Goal: Contribute content: Add original content to the website for others to see

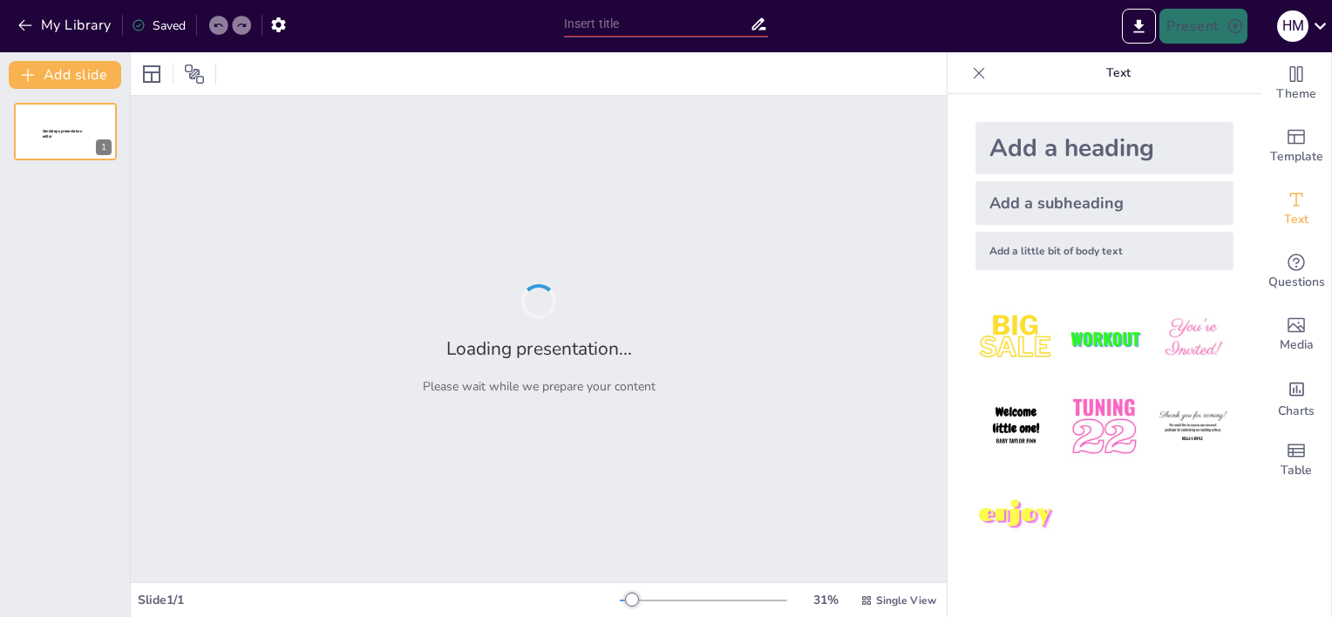
type input "Sabores del Perú: Un Viaje Gastronómico en Nuestro Restaurante"
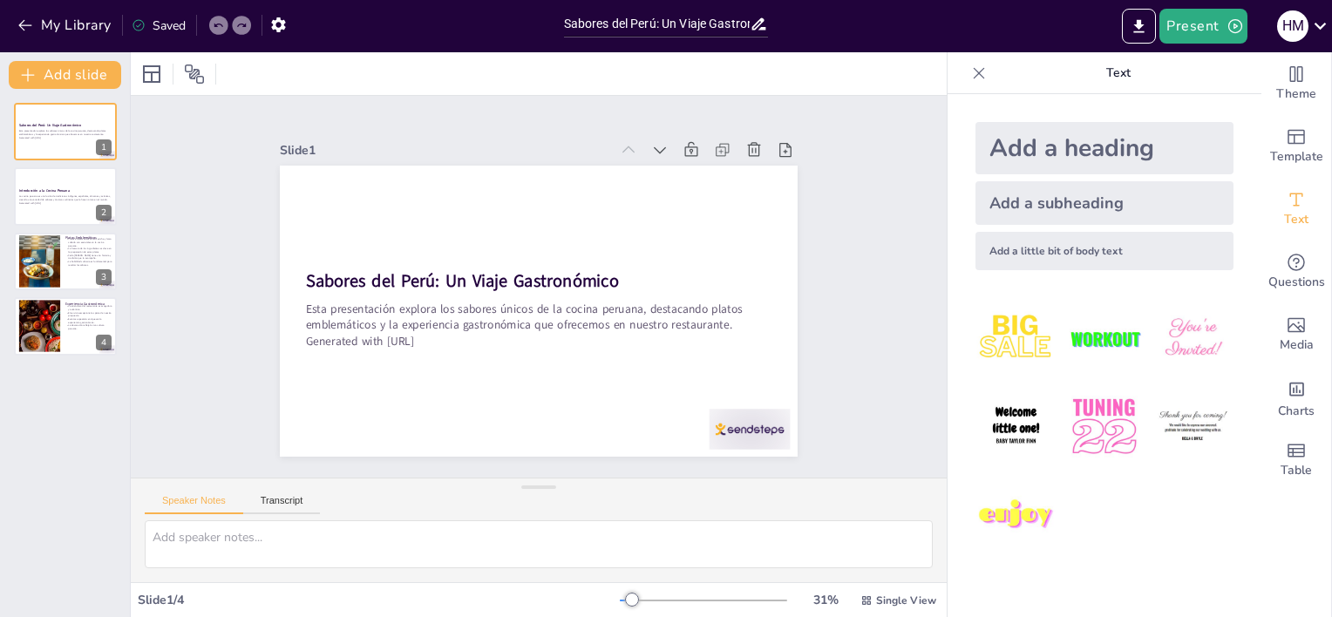
drag, startPoint x: 949, startPoint y: 485, endPoint x: 1331, endPoint y: 488, distance: 382.8
click at [948, 485] on div "Add a heading Add a subheading Add a little bit of body text" at bounding box center [1105, 355] width 314 height 523
click at [24, 263] on div at bounding box center [39, 261] width 43 height 53
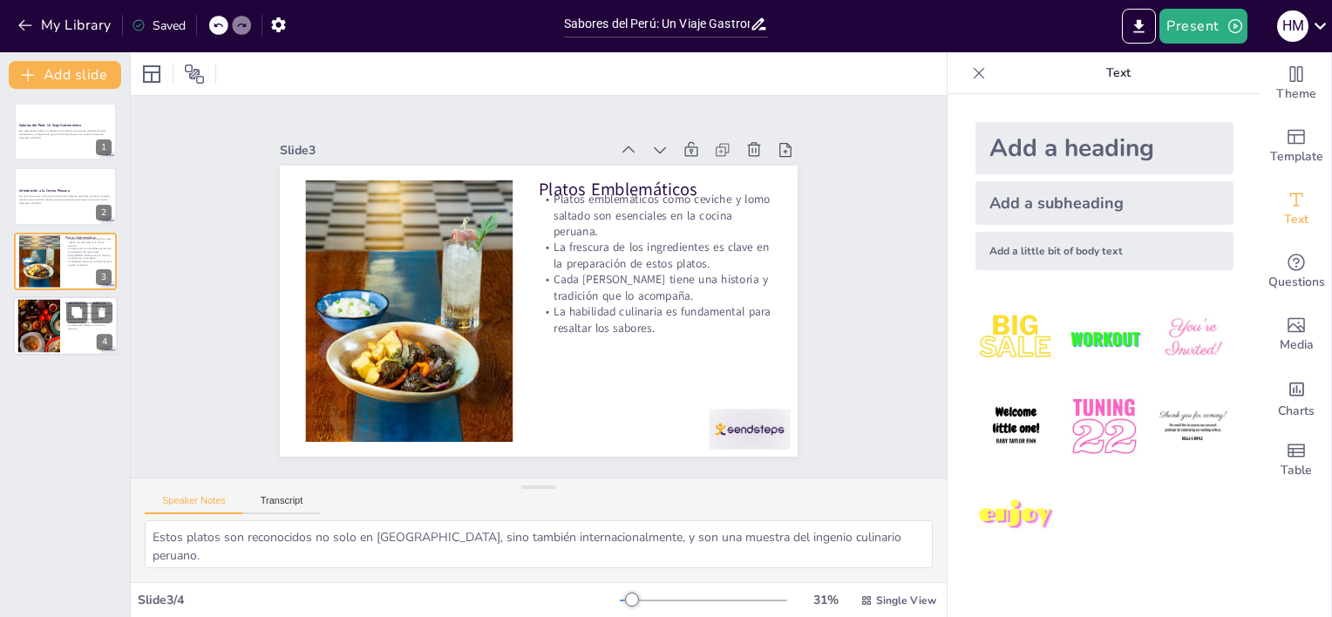
click at [39, 328] on div at bounding box center [39, 326] width 112 height 53
type textarea "Un ambiente bien diseñado puede mejorar la experiencia de la comida, haciendo q…"
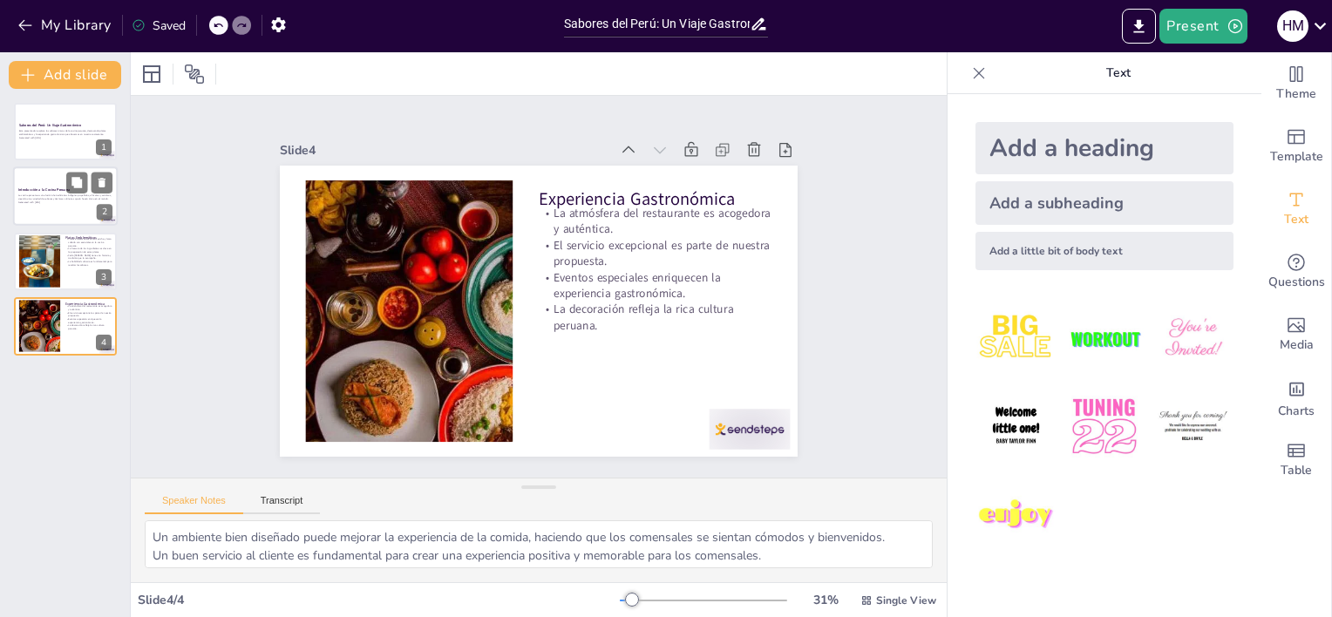
click at [38, 188] on strong "Introducción a la Cocina Peruana" at bounding box center [43, 190] width 51 height 4
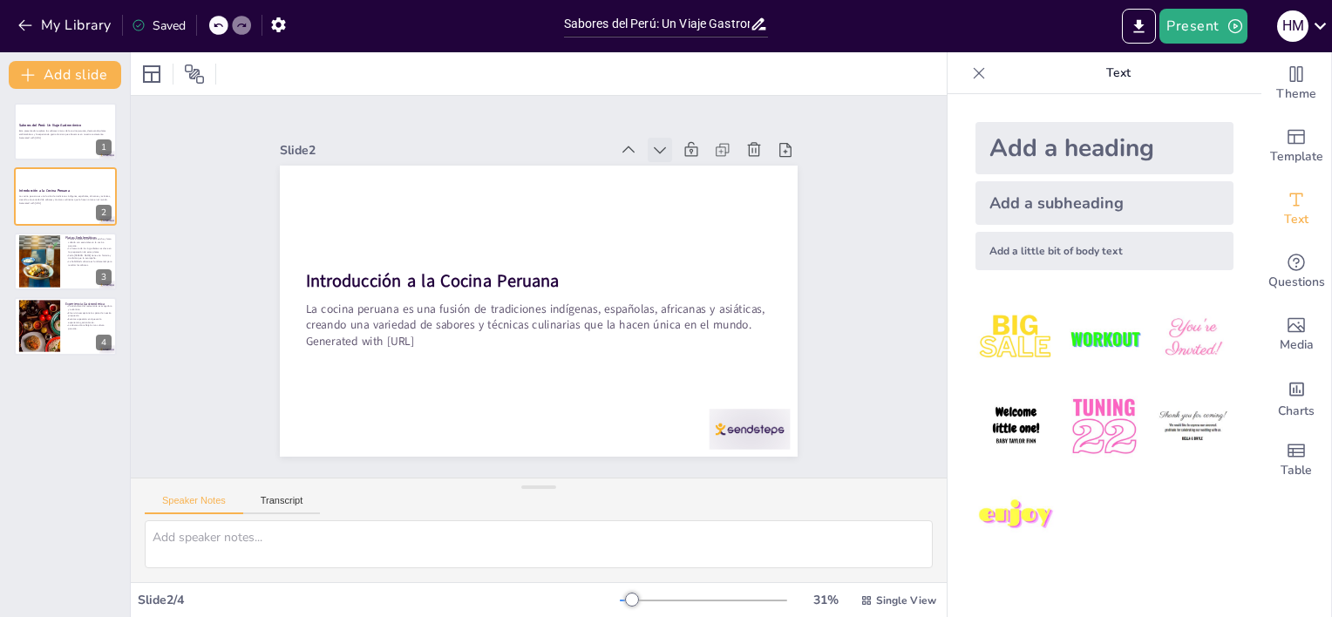
click at [587, 119] on icon at bounding box center [575, 108] width 24 height 24
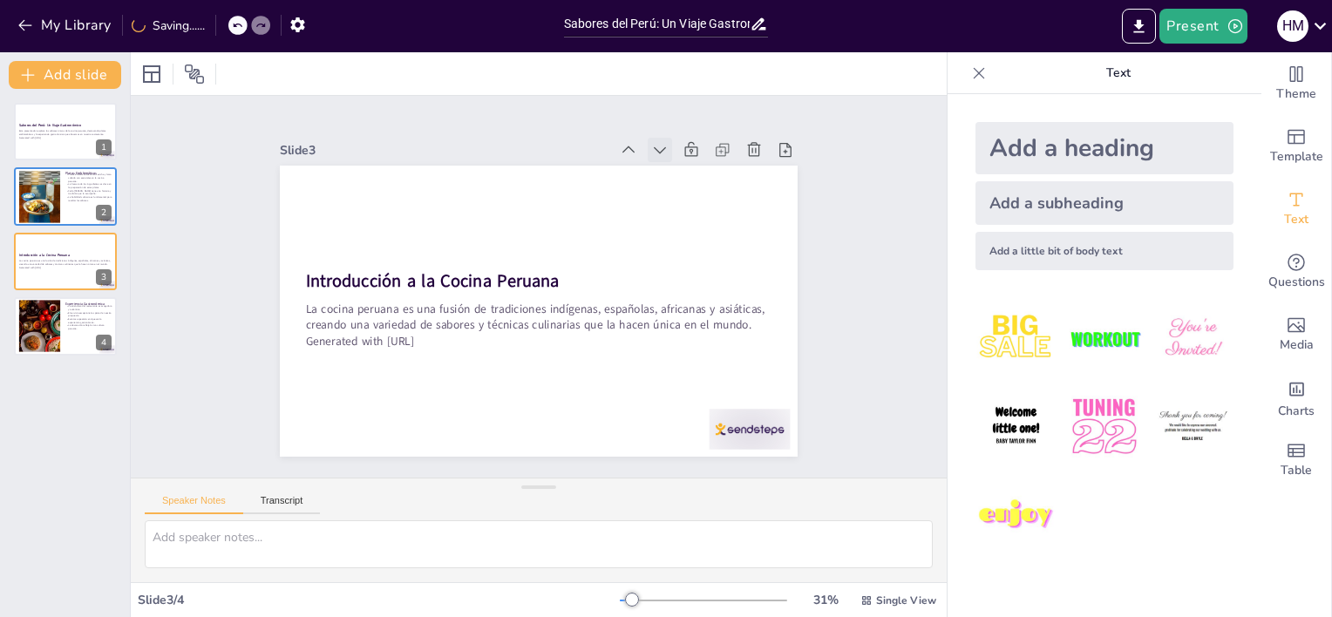
click at [700, 217] on icon at bounding box center [712, 229] width 24 height 24
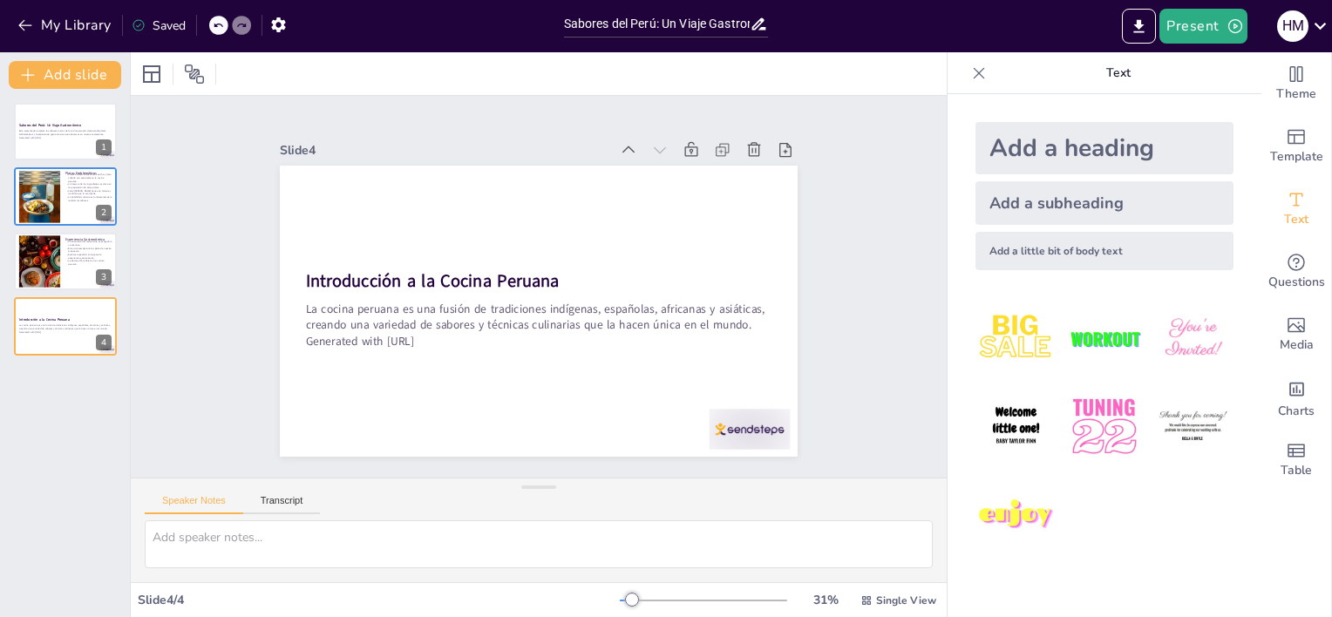
click at [236, 24] on div at bounding box center [241, 25] width 19 height 19
click at [225, 21] on div at bounding box center [218, 25] width 19 height 19
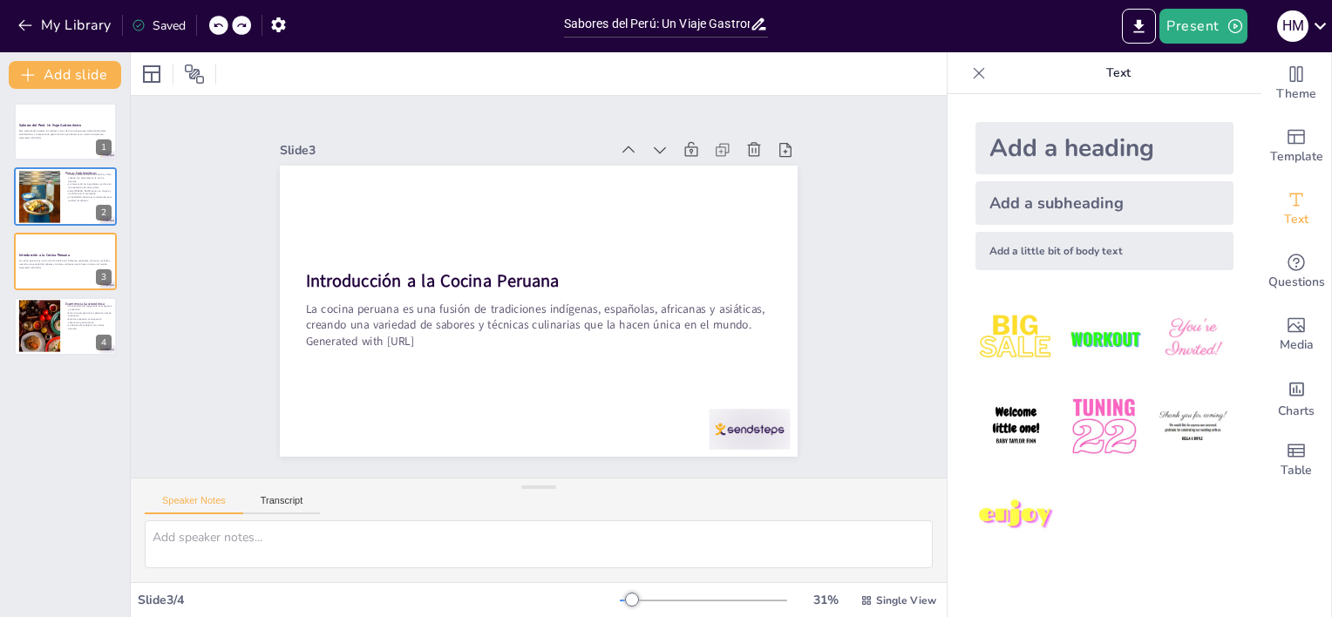
click at [221, 22] on icon at bounding box center [218, 25] width 10 height 10
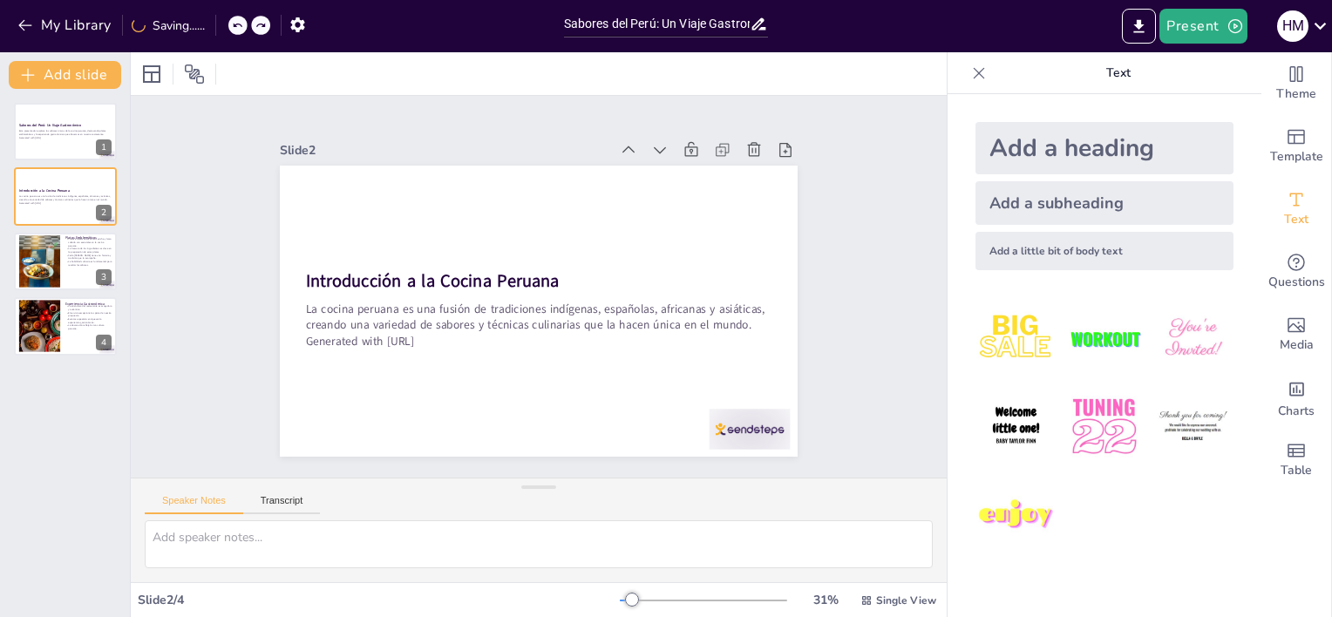
click at [223, 22] on div "My Library Saving......" at bounding box center [157, 24] width 314 height 31
click at [67, 187] on button at bounding box center [76, 183] width 21 height 21
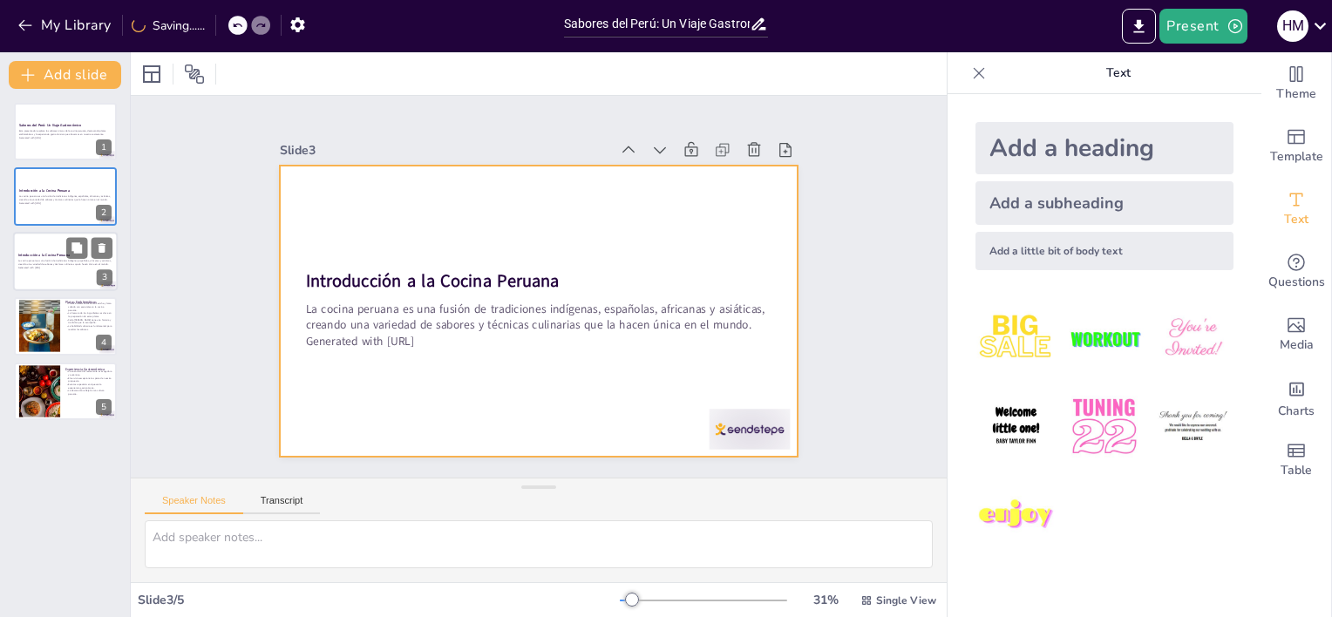
click at [74, 277] on div at bounding box center [65, 261] width 105 height 59
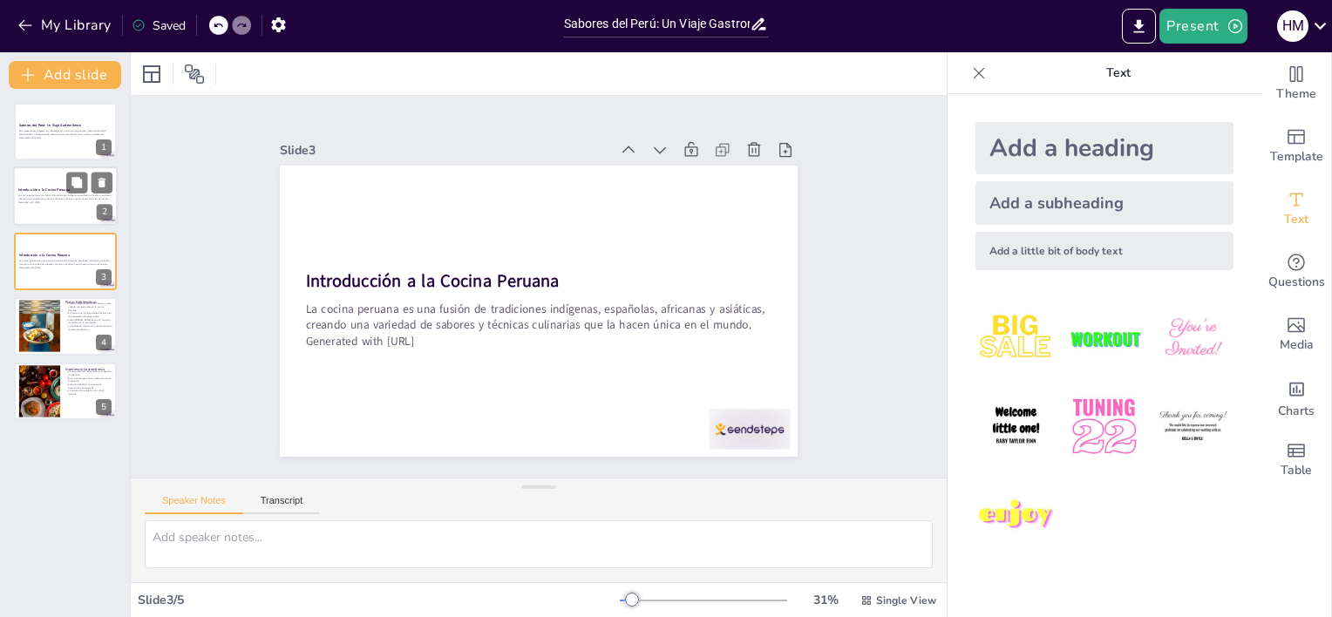
click at [52, 201] on p "Generated with [URL]" at bounding box center [65, 202] width 94 height 3
click at [110, 118] on div "Sabores del Perú: Un Viaje Gastronómico Esta presentación explora los sabores ú…" at bounding box center [65, 131] width 105 height 59
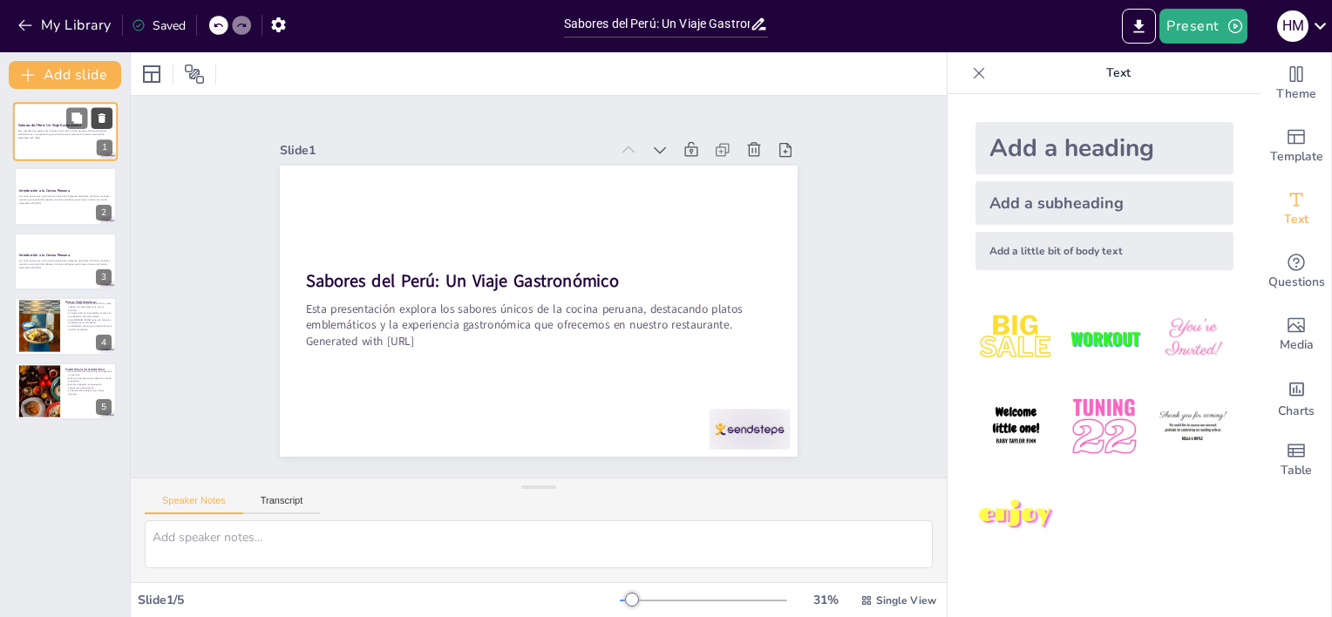
click at [108, 114] on button at bounding box center [102, 117] width 21 height 21
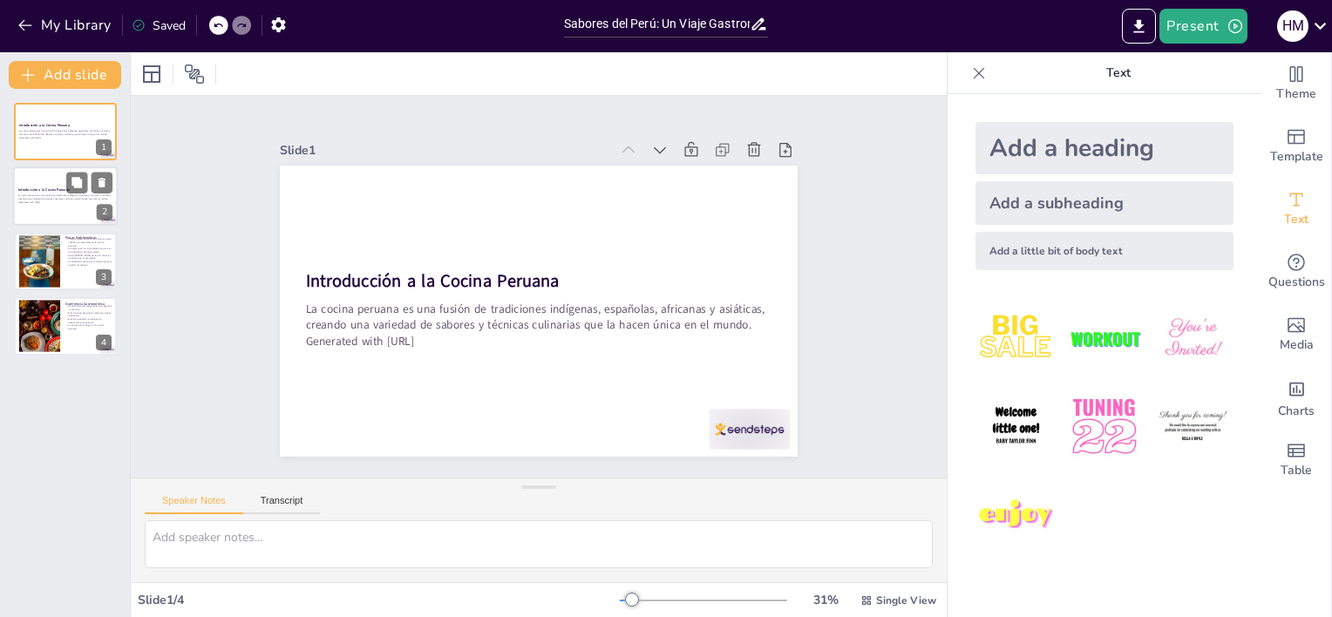
click at [62, 184] on div at bounding box center [65, 196] width 105 height 59
click at [48, 130] on p "La cocina peruana es una fusión de tradiciones indígenas, españolas, africanas …" at bounding box center [65, 133] width 94 height 6
click at [107, 116] on icon at bounding box center [102, 118] width 12 height 12
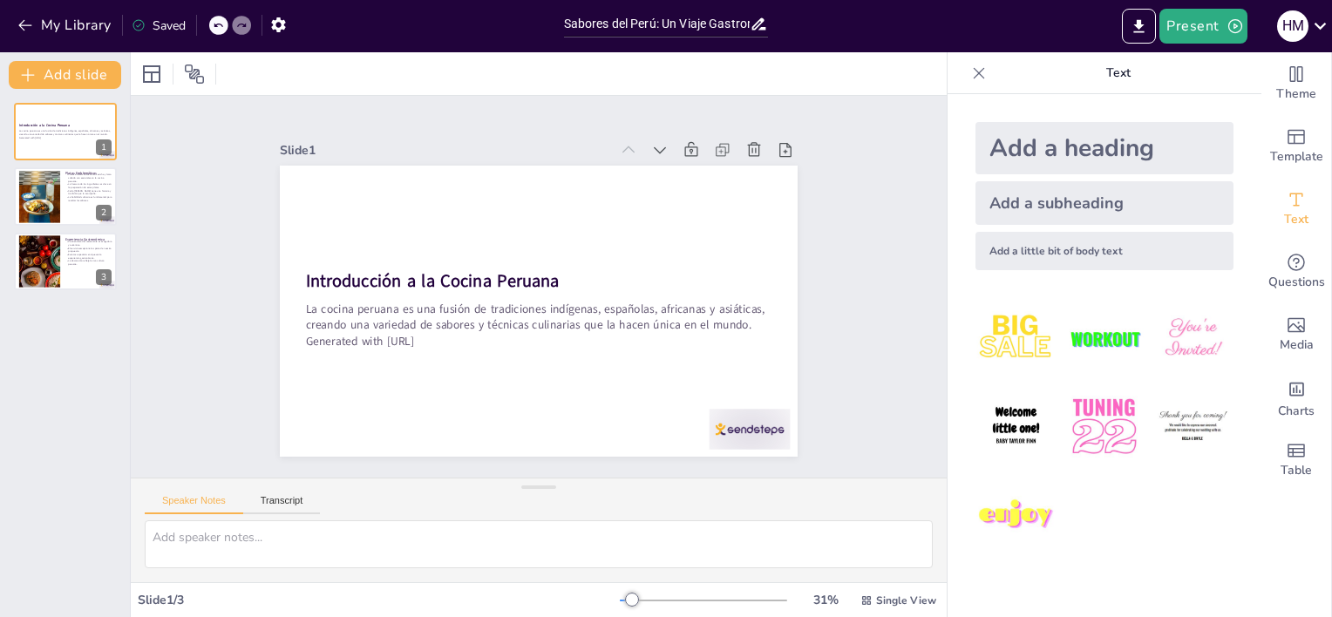
click at [970, 72] on icon at bounding box center [978, 73] width 17 height 17
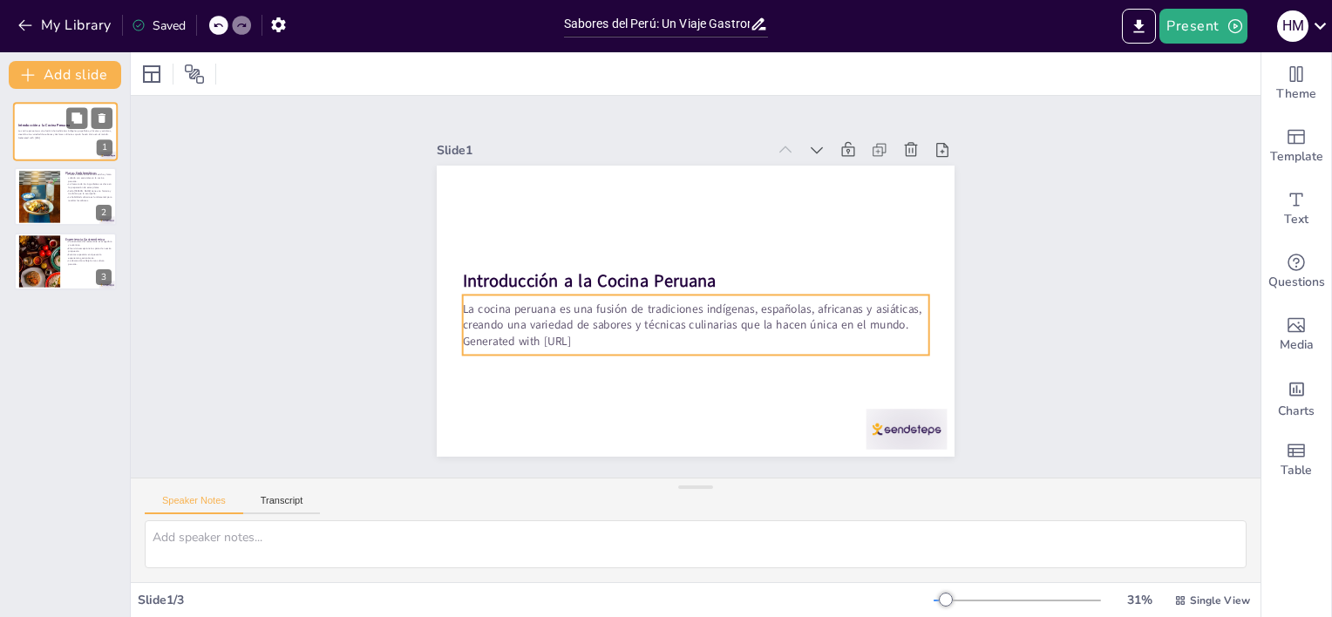
click at [27, 130] on p "La cocina peruana es una fusión de tradiciones indígenas, españolas, africanas …" at bounding box center [65, 133] width 94 height 6
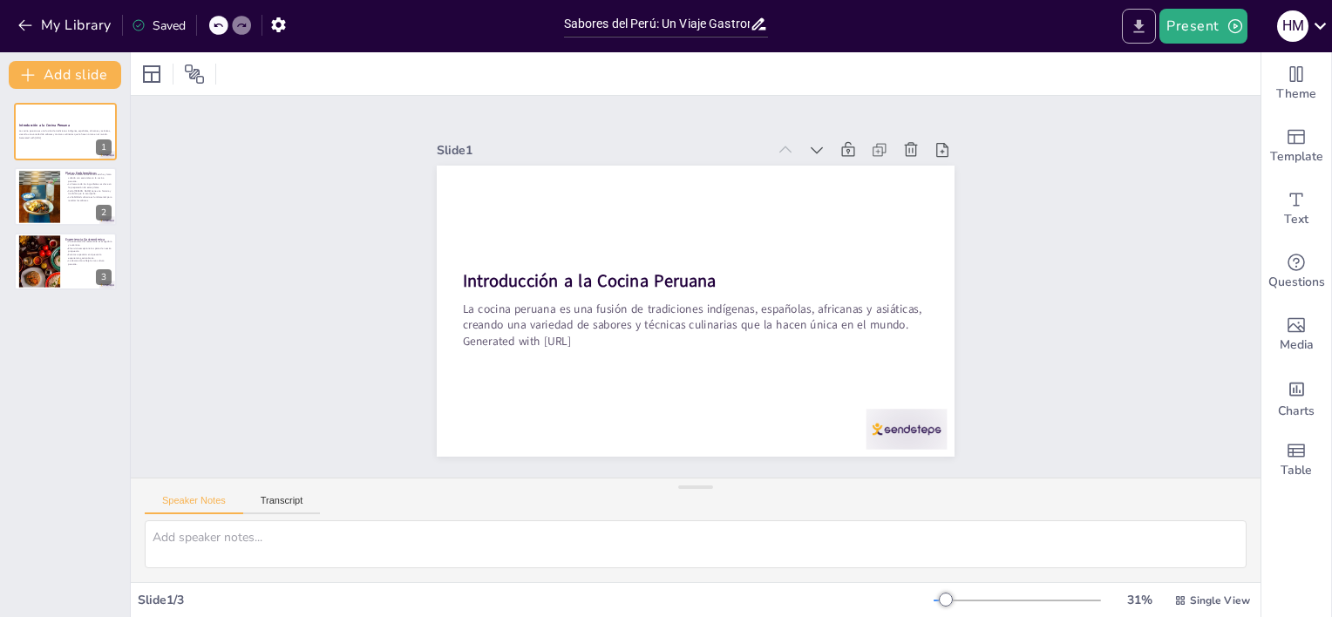
click at [1145, 23] on icon "Export to PowerPoint" at bounding box center [1139, 26] width 18 height 18
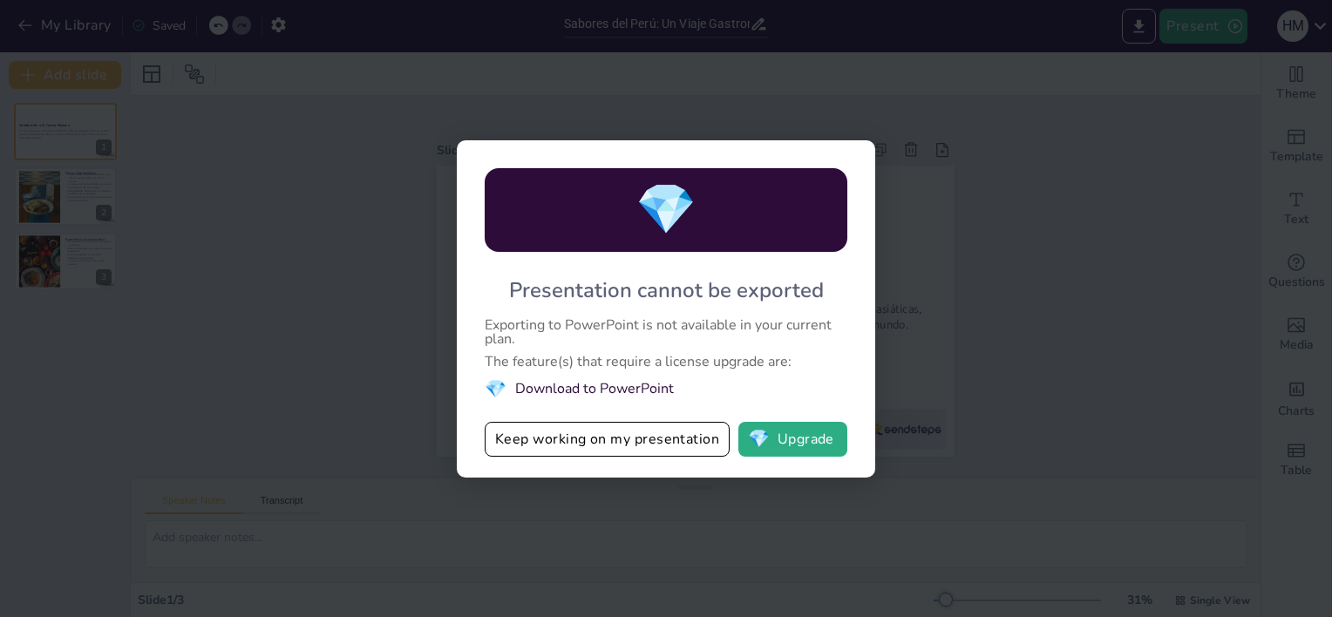
click at [946, 164] on div "💎 Presentation cannot be exported Exporting to PowerPoint is not available in y…" at bounding box center [666, 308] width 1332 height 617
click at [638, 471] on div "💎 Presentation cannot be exported Exporting to PowerPoint is not available in y…" at bounding box center [666, 308] width 419 height 337
click at [767, 439] on span "💎" at bounding box center [759, 439] width 22 height 17
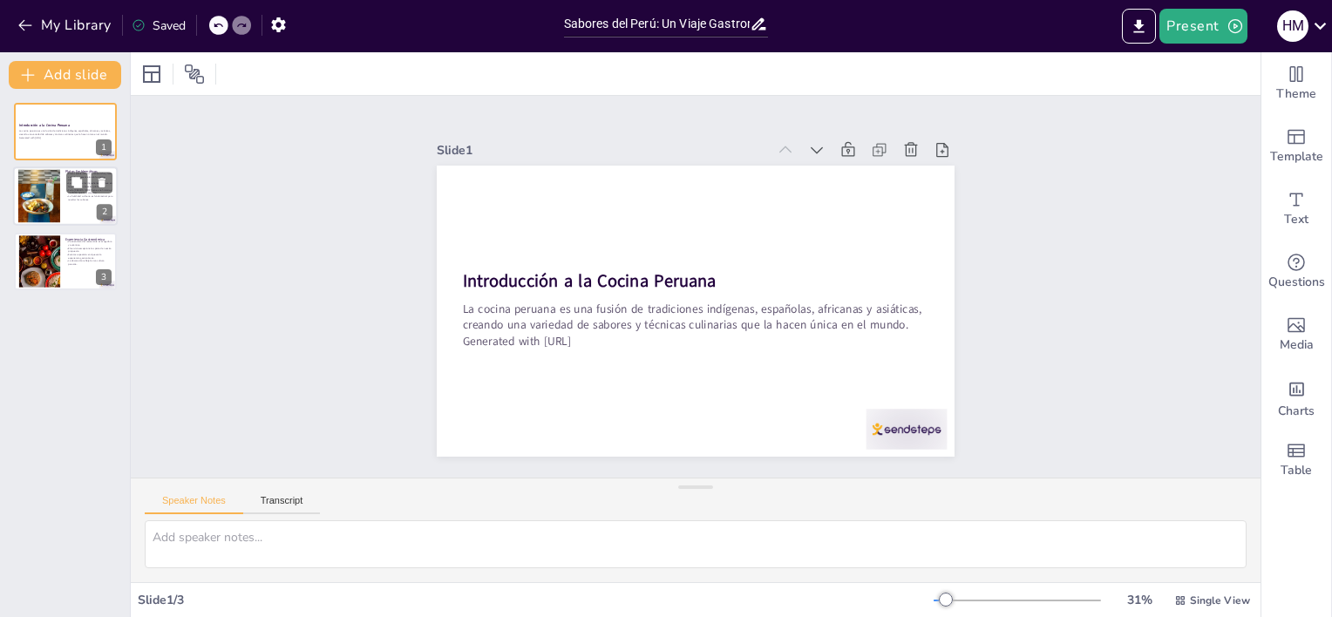
click at [46, 189] on div at bounding box center [39, 196] width 43 height 53
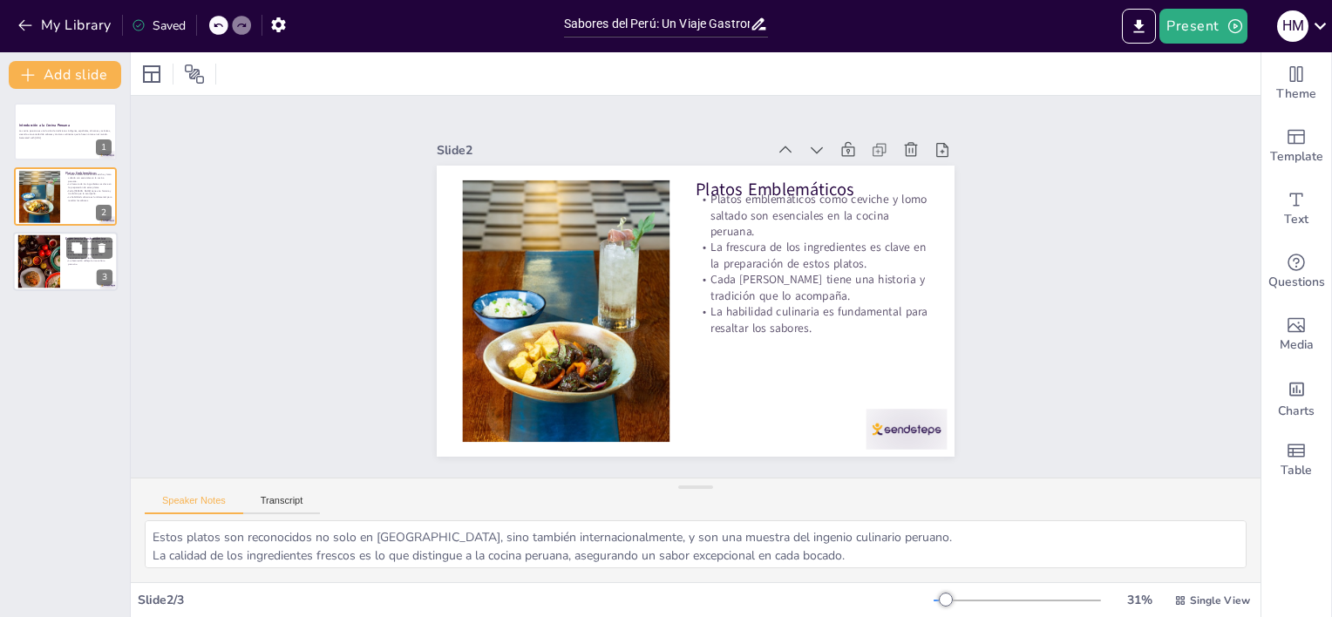
click at [30, 254] on div at bounding box center [39, 261] width 112 height 53
type textarea "Un ambiente bien diseñado puede mejorar la experiencia de la comida, haciendo q…"
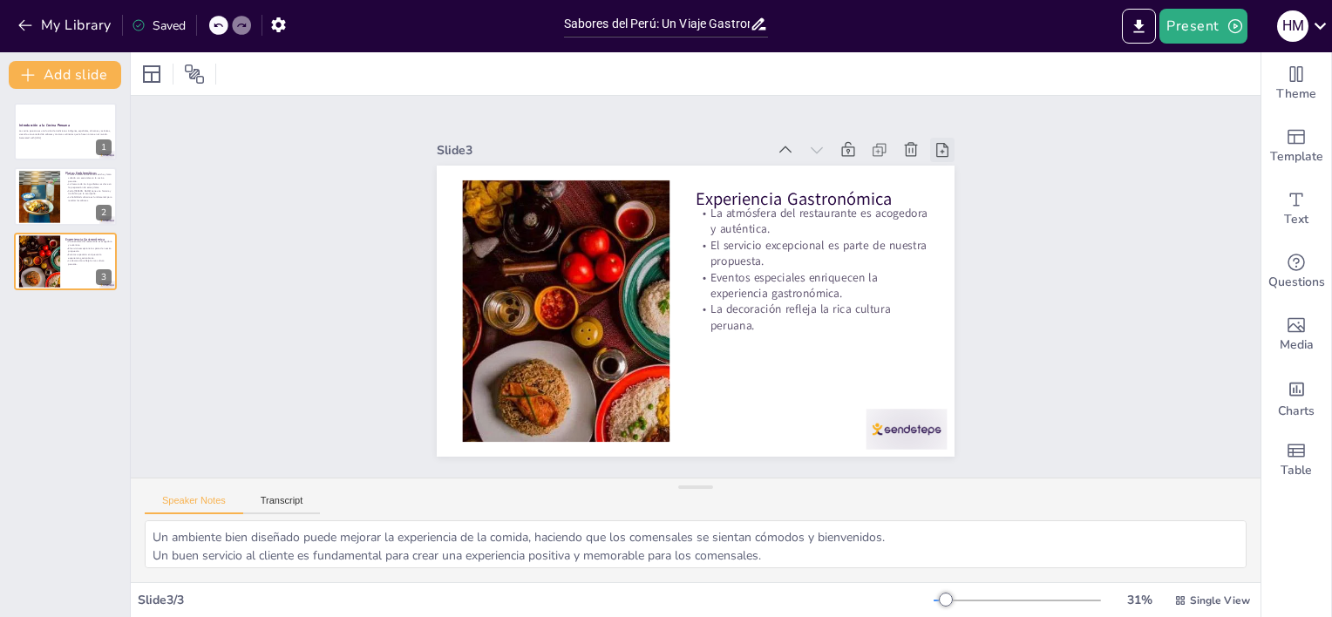
click at [868, 508] on icon at bounding box center [857, 517] width 19 height 19
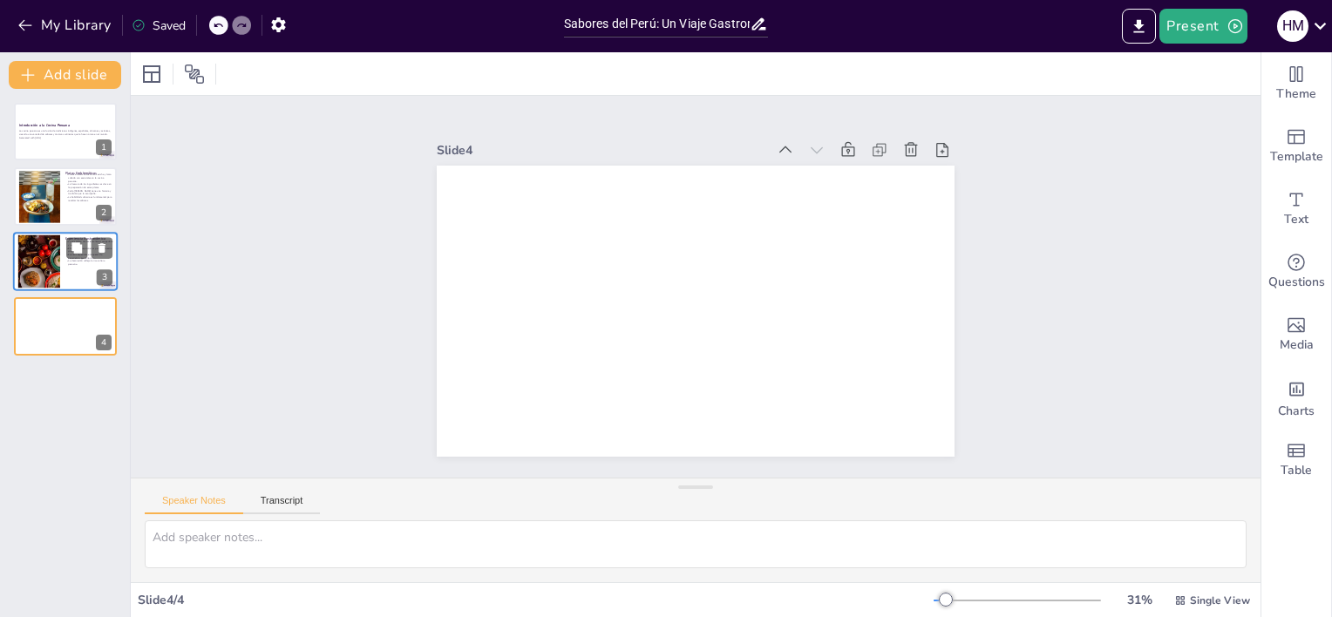
click at [62, 265] on div at bounding box center [65, 261] width 105 height 59
type textarea "Un ambiente bien diseñado puede mejorar la experiencia de la comida, haciendo q…"
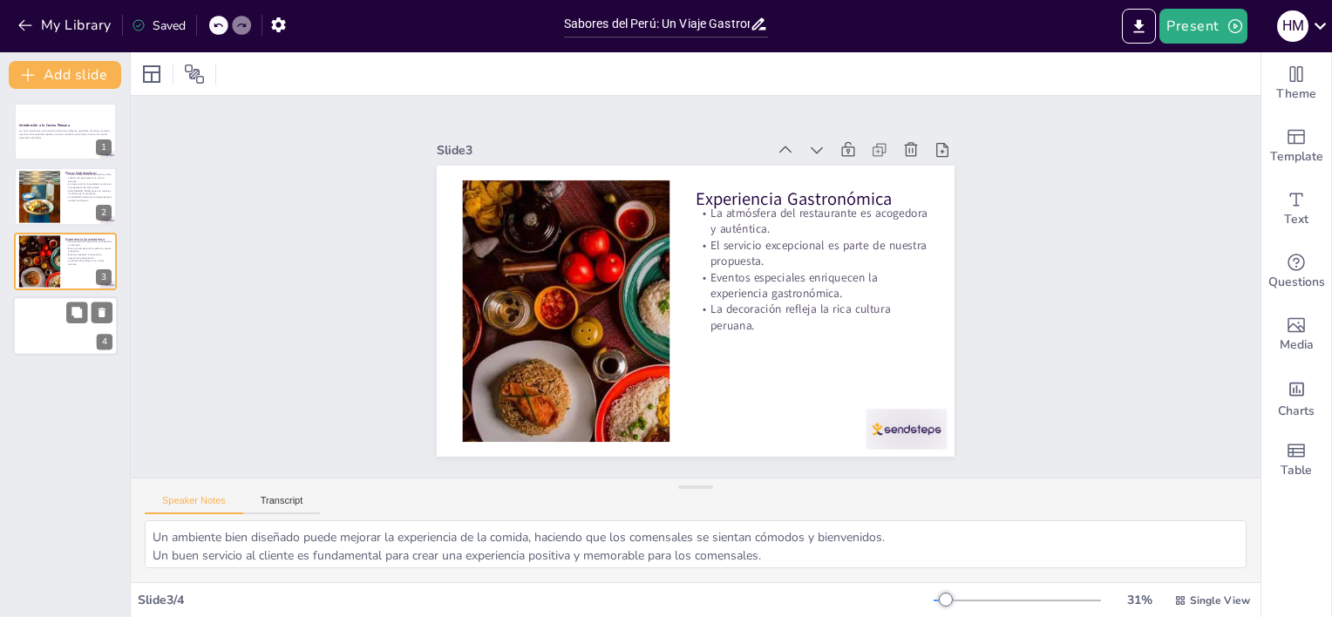
drag, startPoint x: 44, startPoint y: 325, endPoint x: 55, endPoint y: 322, distance: 11.0
click at [45, 326] on div at bounding box center [65, 325] width 105 height 59
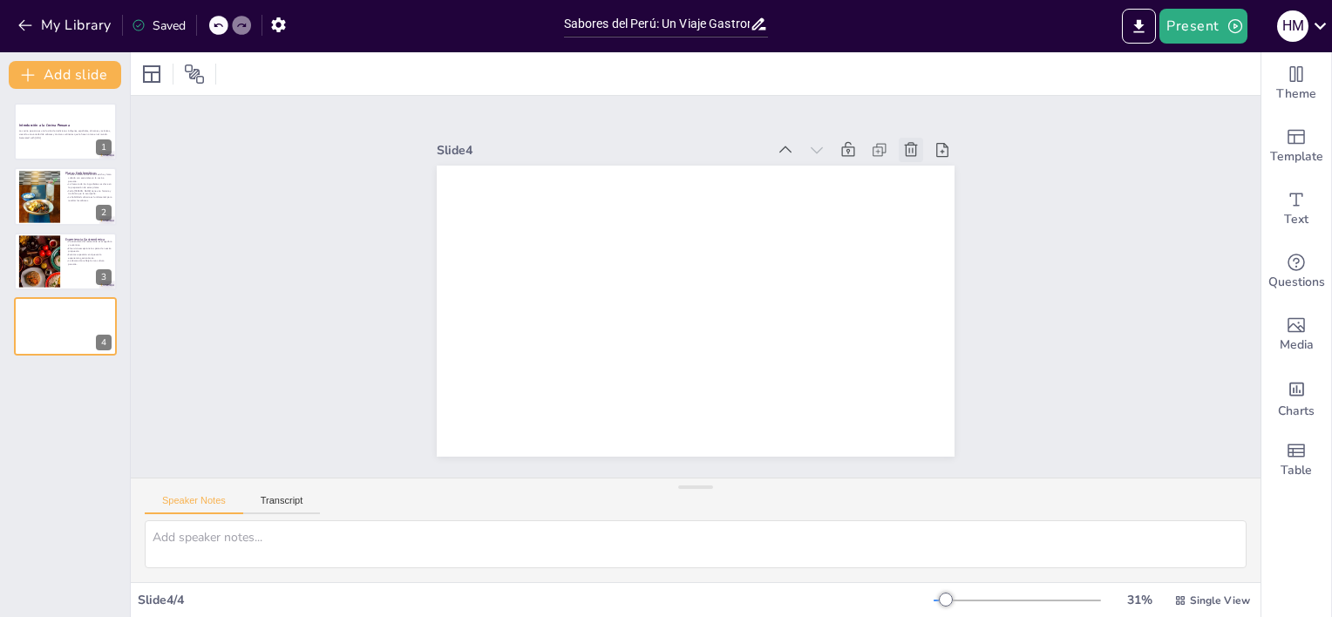
click at [795, 515] on icon at bounding box center [784, 525] width 21 height 21
type textarea "Un ambiente bien diseñado puede mejorar la experiencia de la comida, haciendo q…"
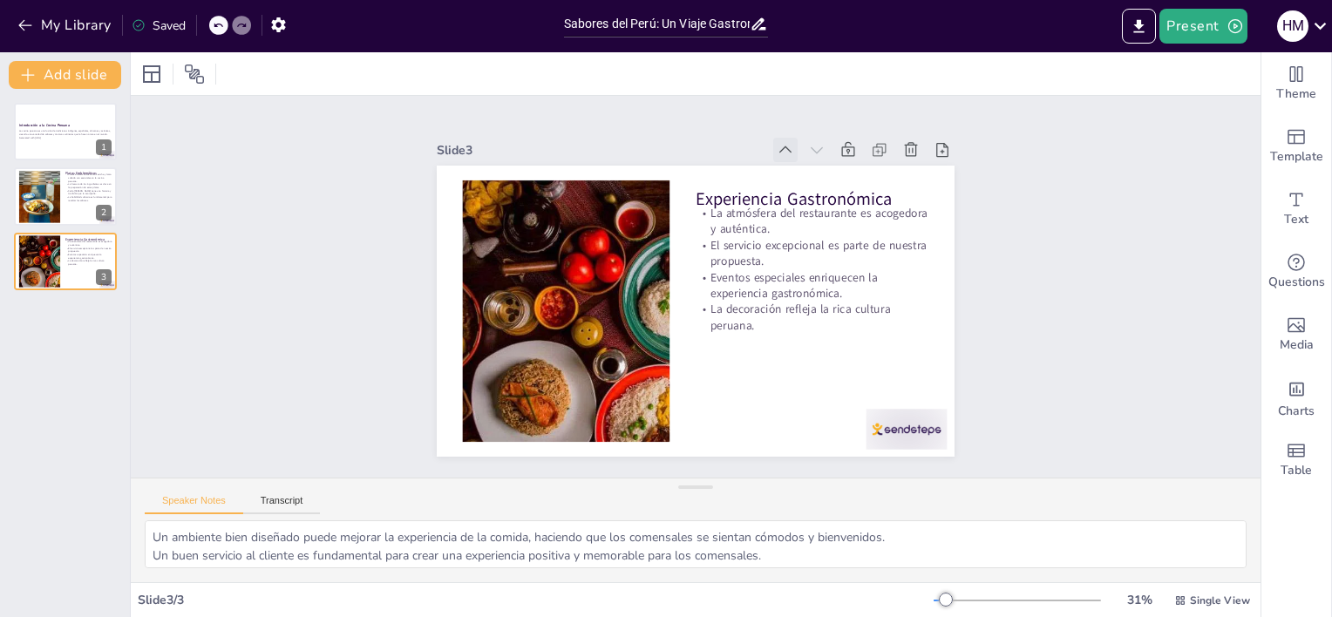
click at [733, 135] on icon at bounding box center [722, 125] width 23 height 23
click at [546, 300] on icon at bounding box center [533, 312] width 24 height 24
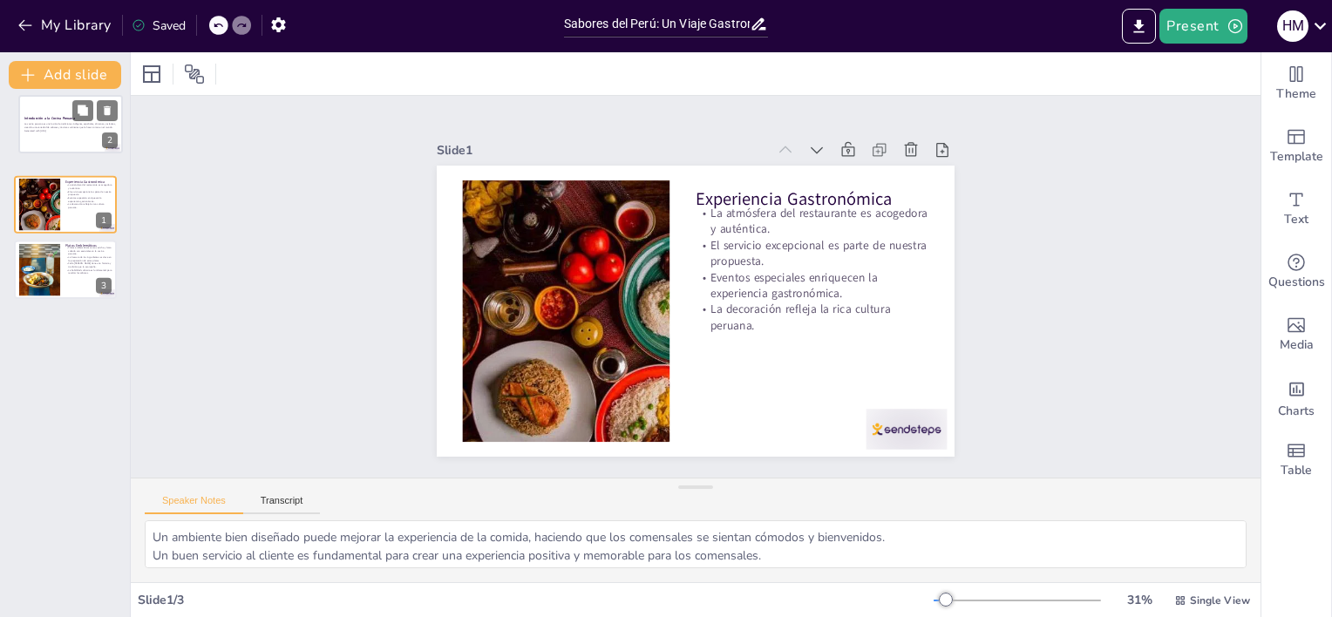
drag, startPoint x: 64, startPoint y: 216, endPoint x: 69, endPoint y: 108, distance: 108.2
click at [69, 108] on div at bounding box center [70, 124] width 103 height 58
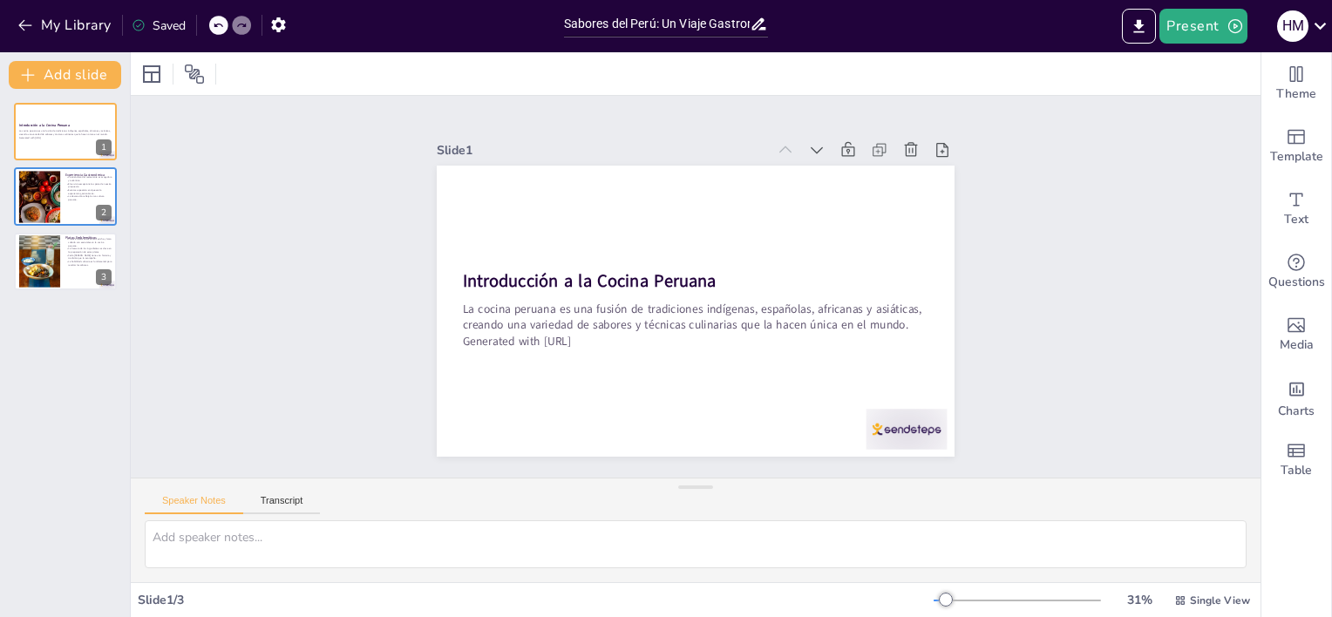
click at [757, 24] on icon at bounding box center [759, 24] width 18 height 18
click at [1323, 26] on icon at bounding box center [1320, 26] width 12 height 7
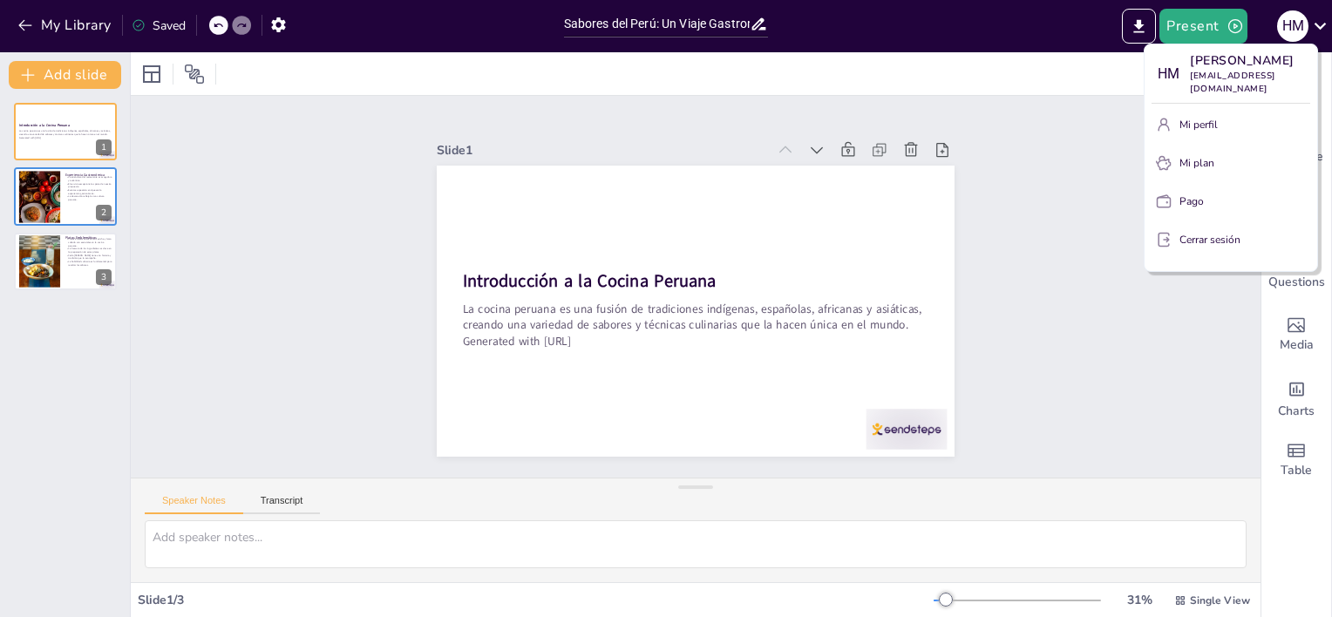
click at [1115, 215] on div at bounding box center [666, 308] width 1332 height 617
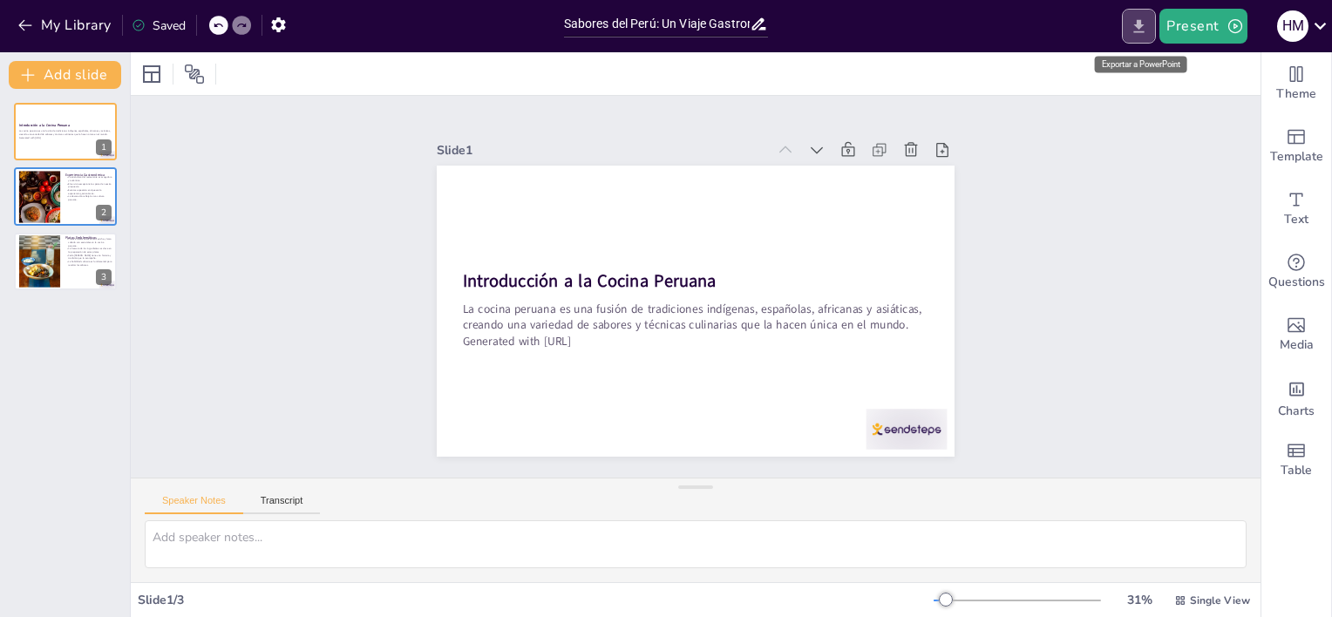
click at [1138, 24] on icon "Export to PowerPoint" at bounding box center [1139, 25] width 10 height 13
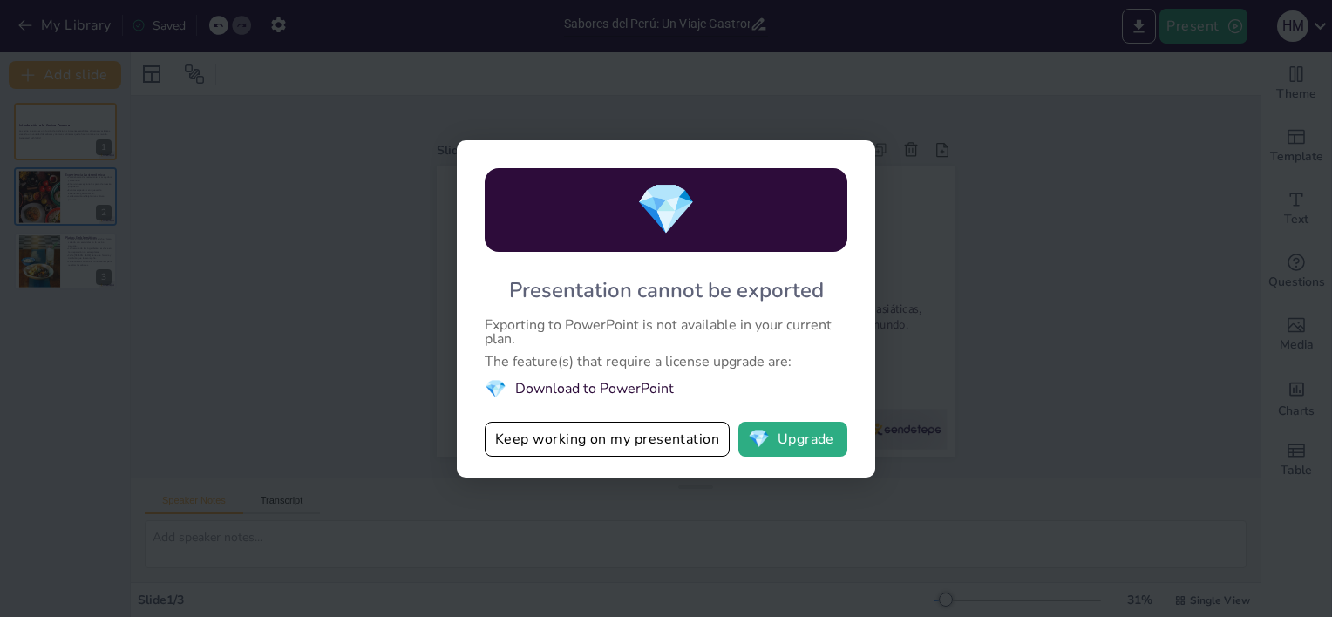
click at [551, 430] on button "Keep working on my presentation" at bounding box center [607, 439] width 245 height 35
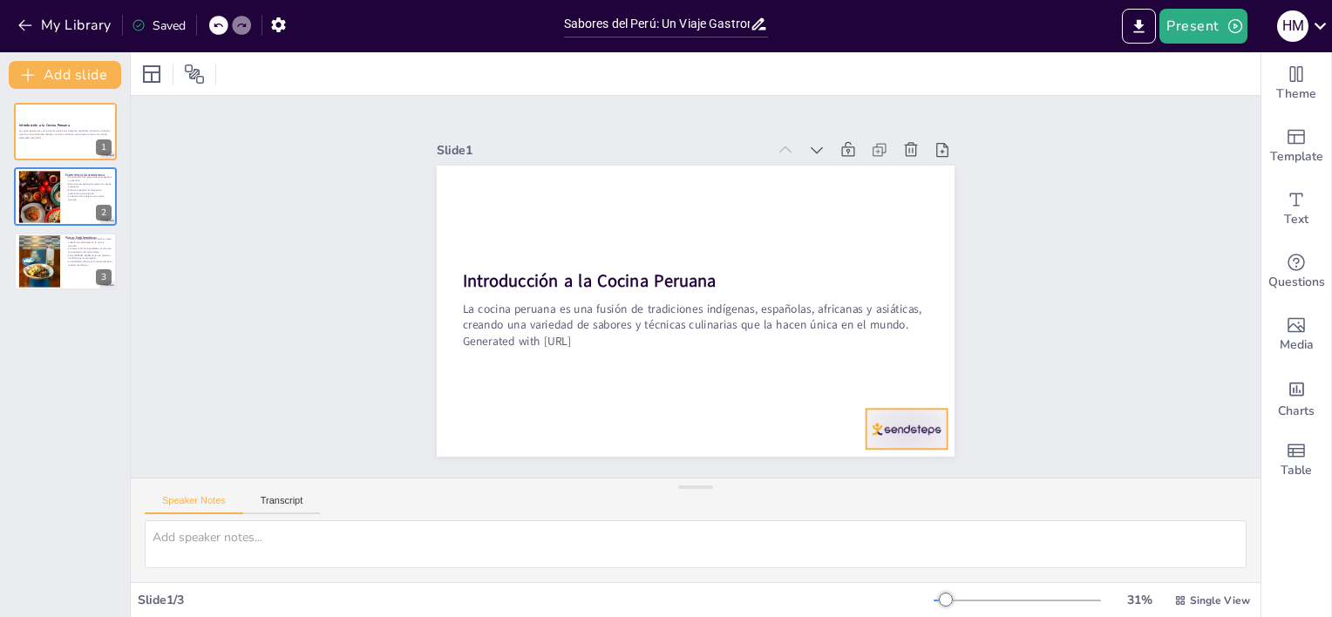
click at [922, 389] on div at bounding box center [941, 357] width 90 height 64
click at [52, 211] on div at bounding box center [39, 196] width 112 height 53
type textarea "Un ambiente bien diseñado puede mejorar la experiencia de la comida, haciendo q…"
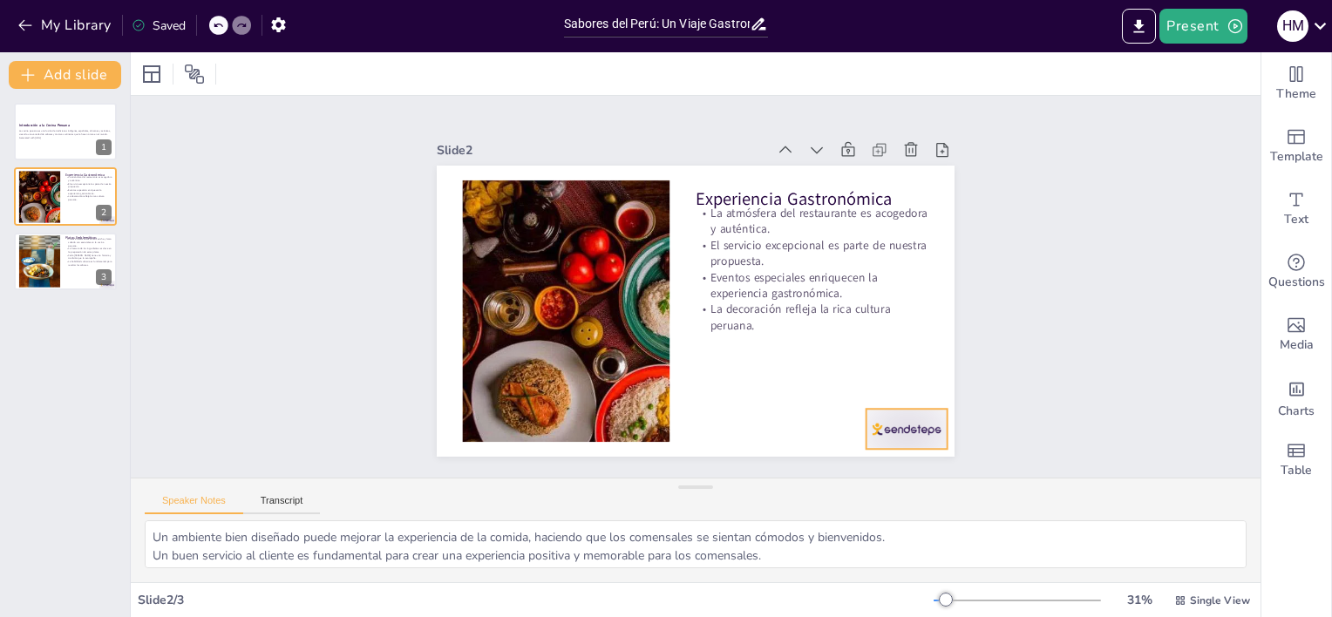
click at [716, 496] on div at bounding box center [678, 541] width 76 height 91
click at [473, 210] on icon at bounding box center [463, 199] width 21 height 21
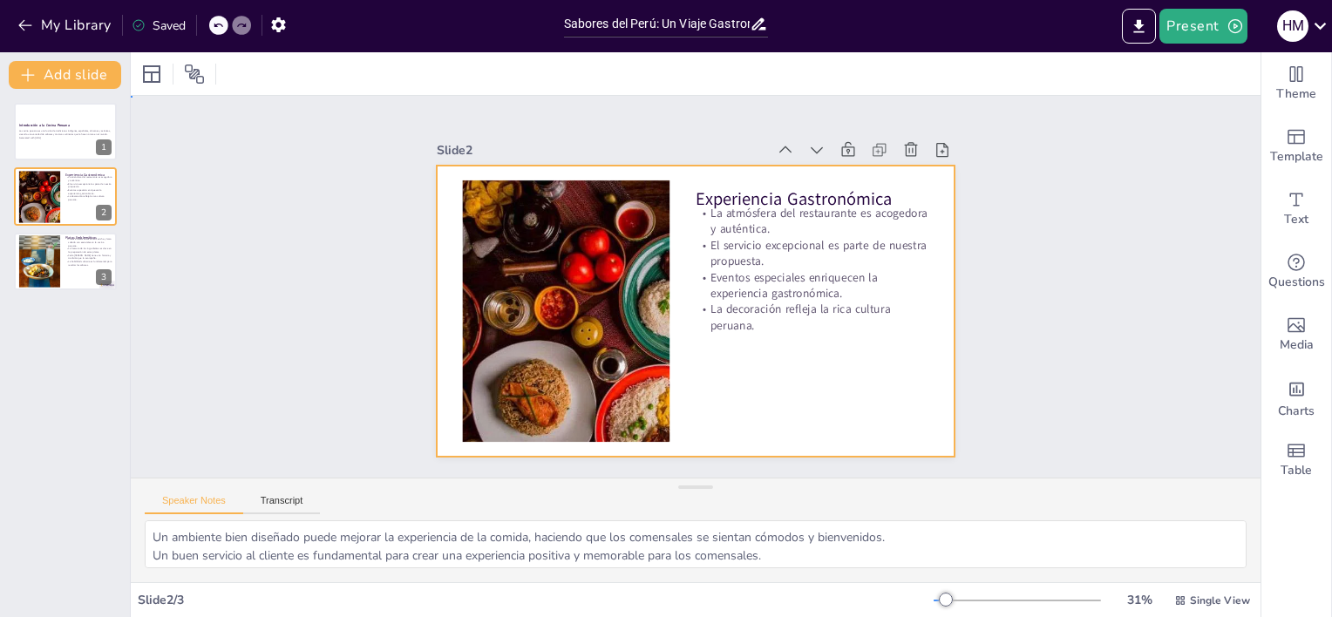
drag, startPoint x: 923, startPoint y: 366, endPoint x: 909, endPoint y: 369, distance: 13.3
click at [920, 367] on div at bounding box center [713, 271] width 562 height 580
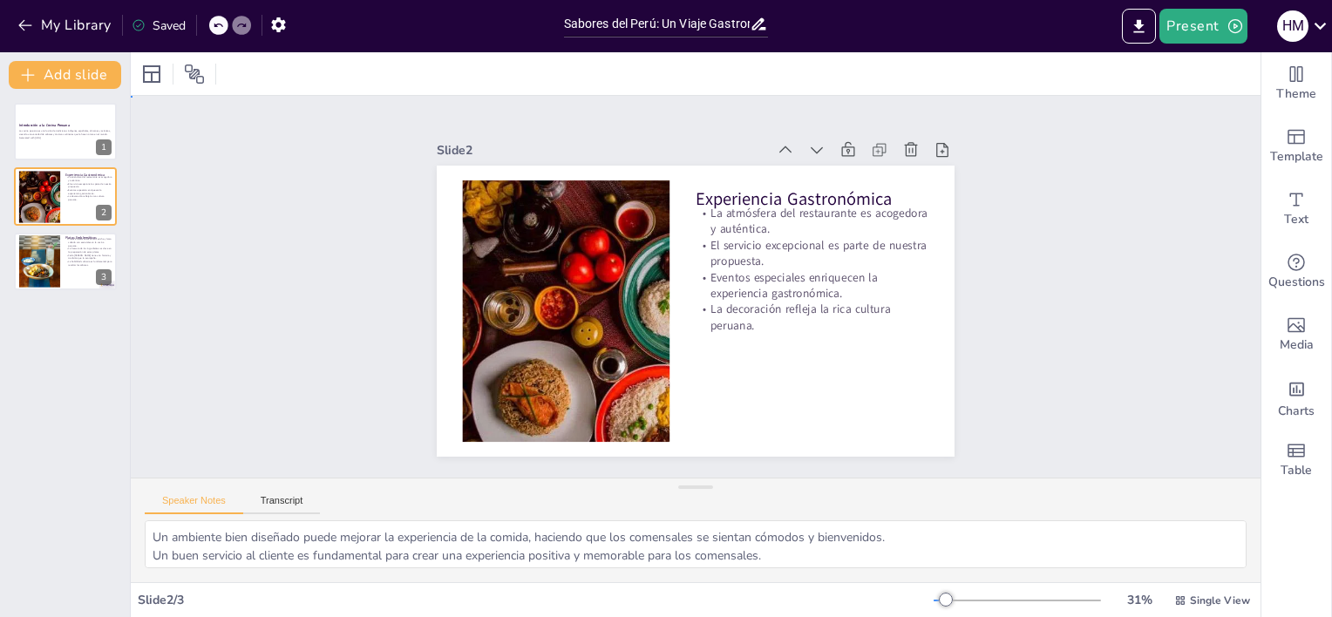
click at [1087, 375] on div "Slide 1 Introducción a la Cocina Peruana La cocina peruana es una fusión de tra…" at bounding box center [696, 287] width 1164 height 498
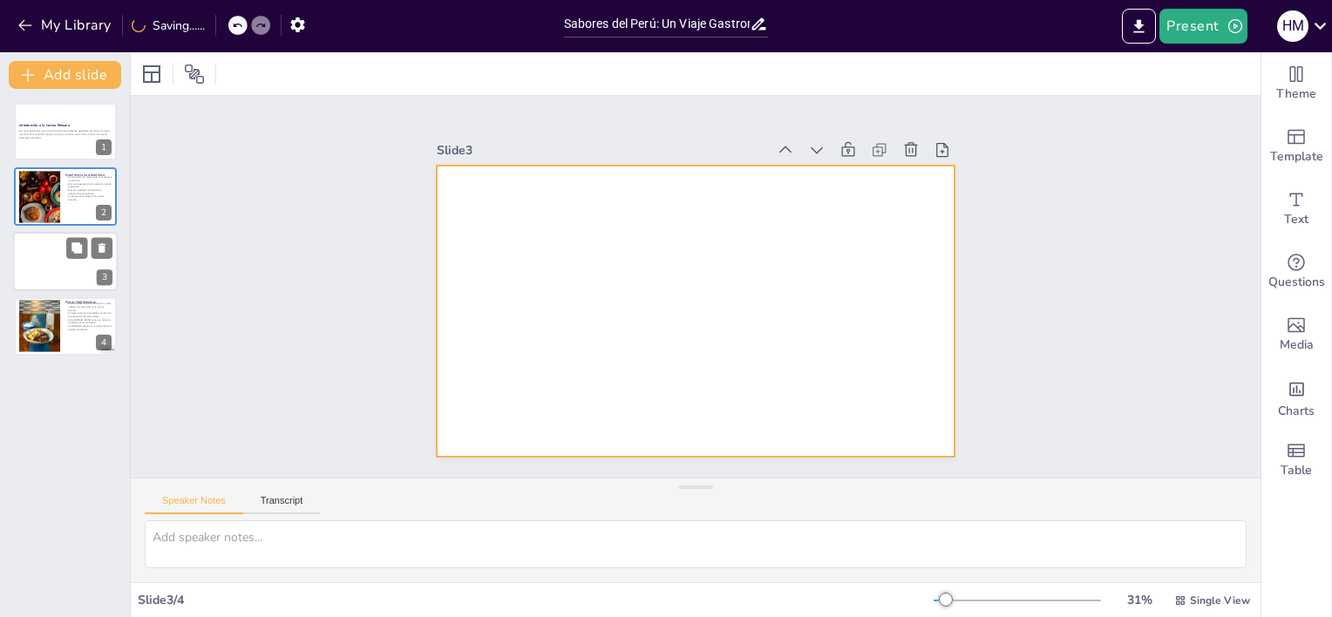
click at [60, 244] on div at bounding box center [65, 261] width 105 height 59
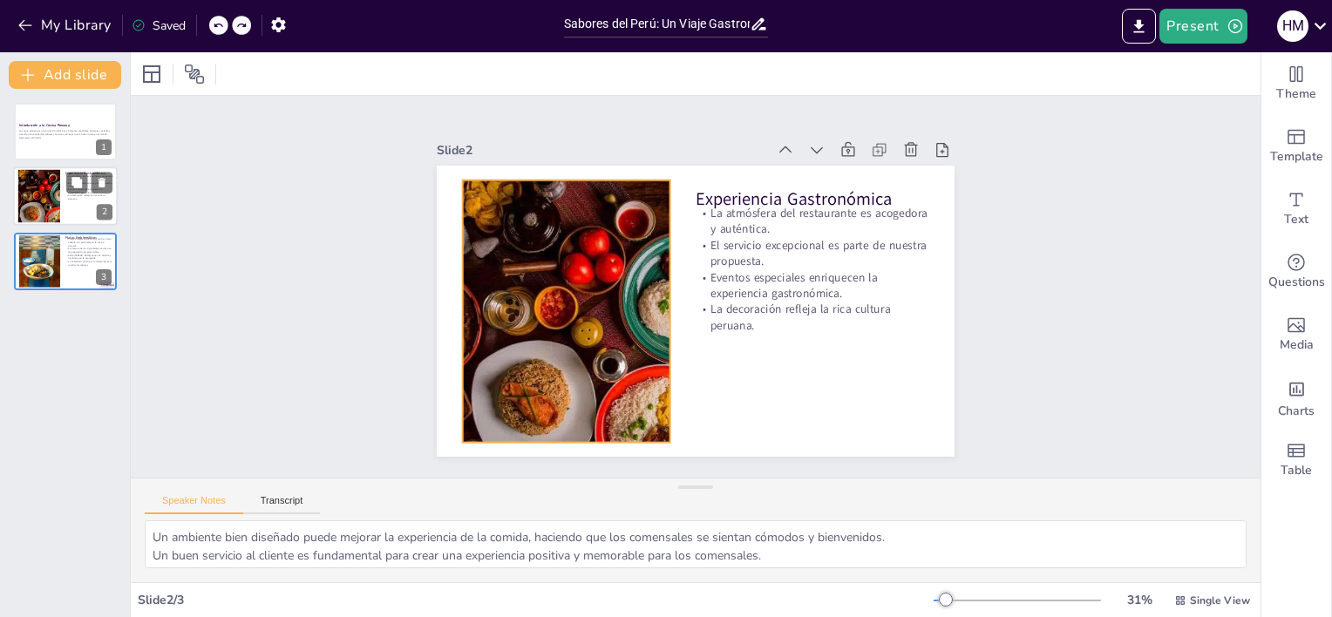
click at [33, 195] on div at bounding box center [39, 196] width 112 height 53
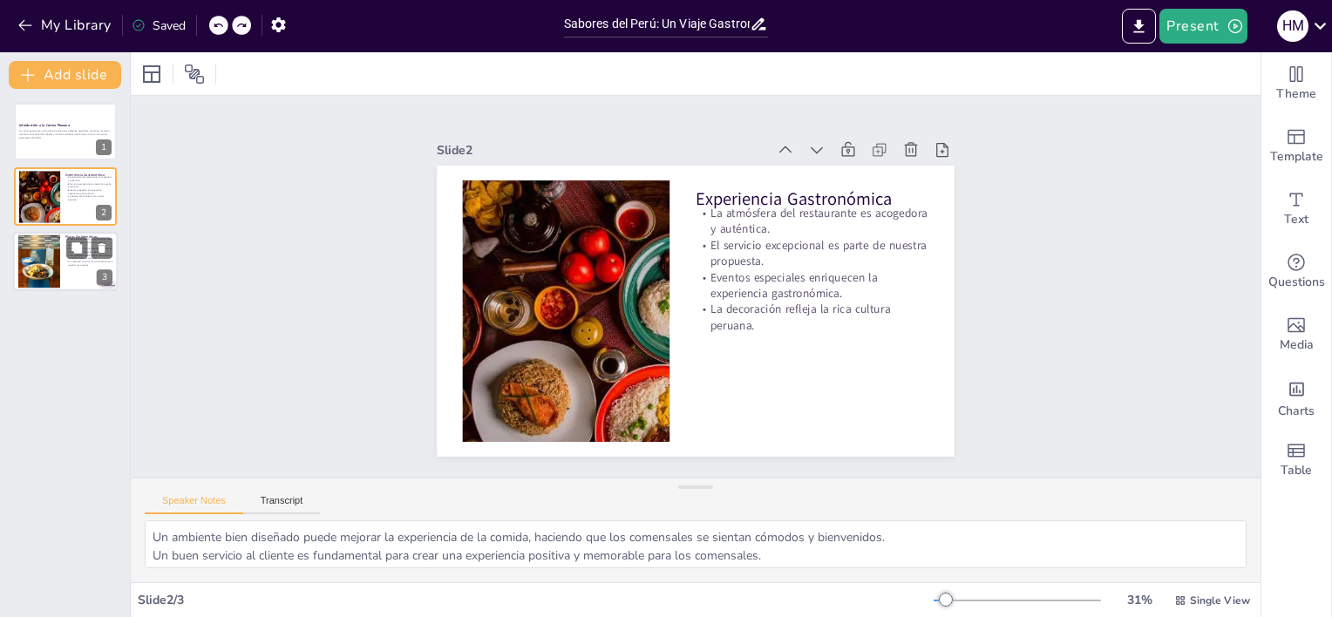
click at [40, 248] on div at bounding box center [39, 261] width 43 height 53
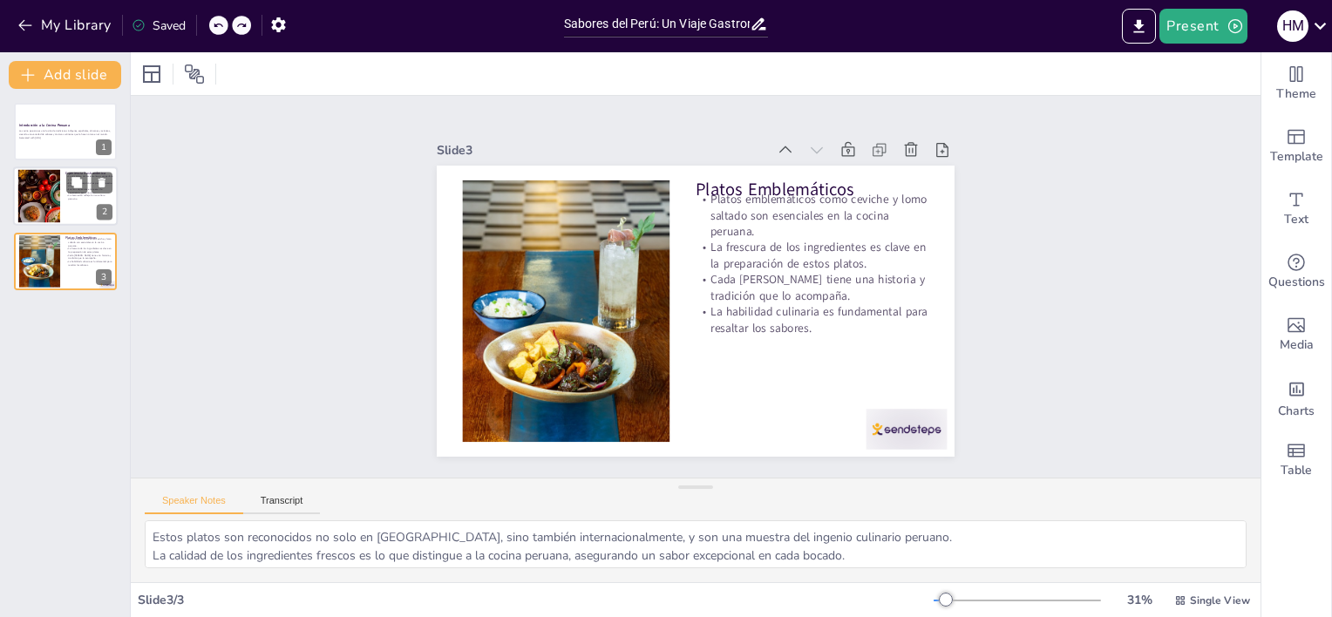
click at [63, 195] on div at bounding box center [65, 196] width 105 height 59
type textarea "Un ambiente bien diseñado puede mejorar la experiencia de la comida, haciendo q…"
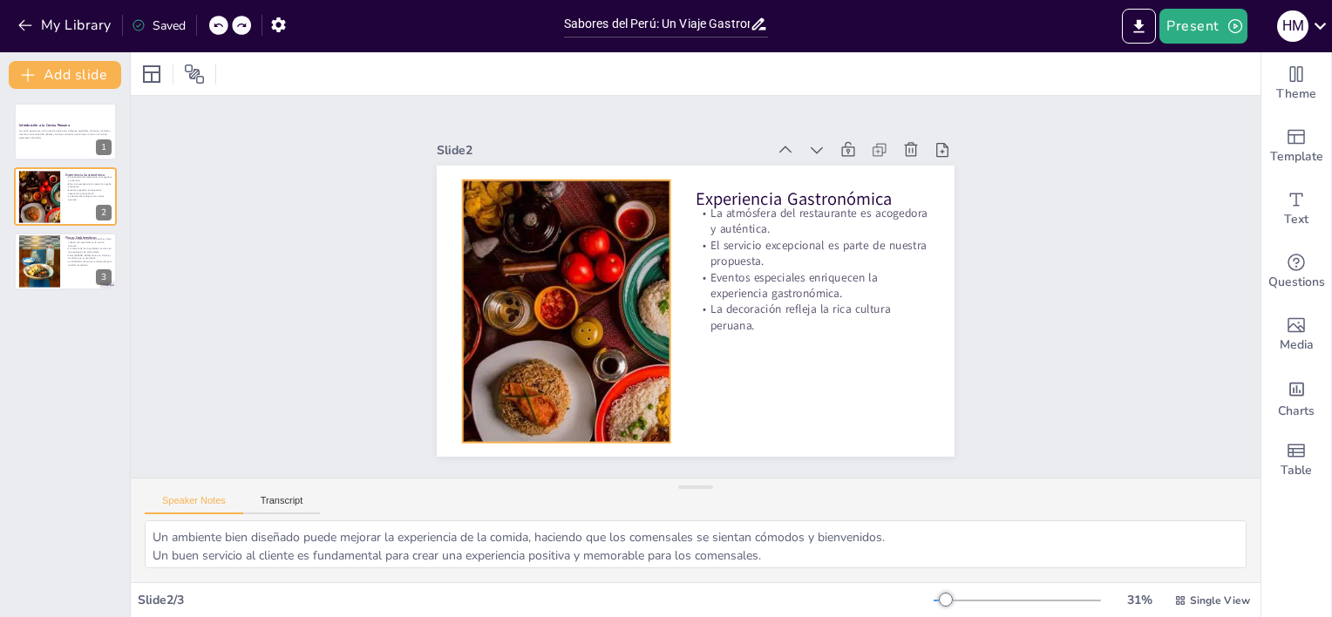
click at [557, 286] on div at bounding box center [565, 270] width 609 height 421
click at [552, 288] on div at bounding box center [781, 387] width 505 height 612
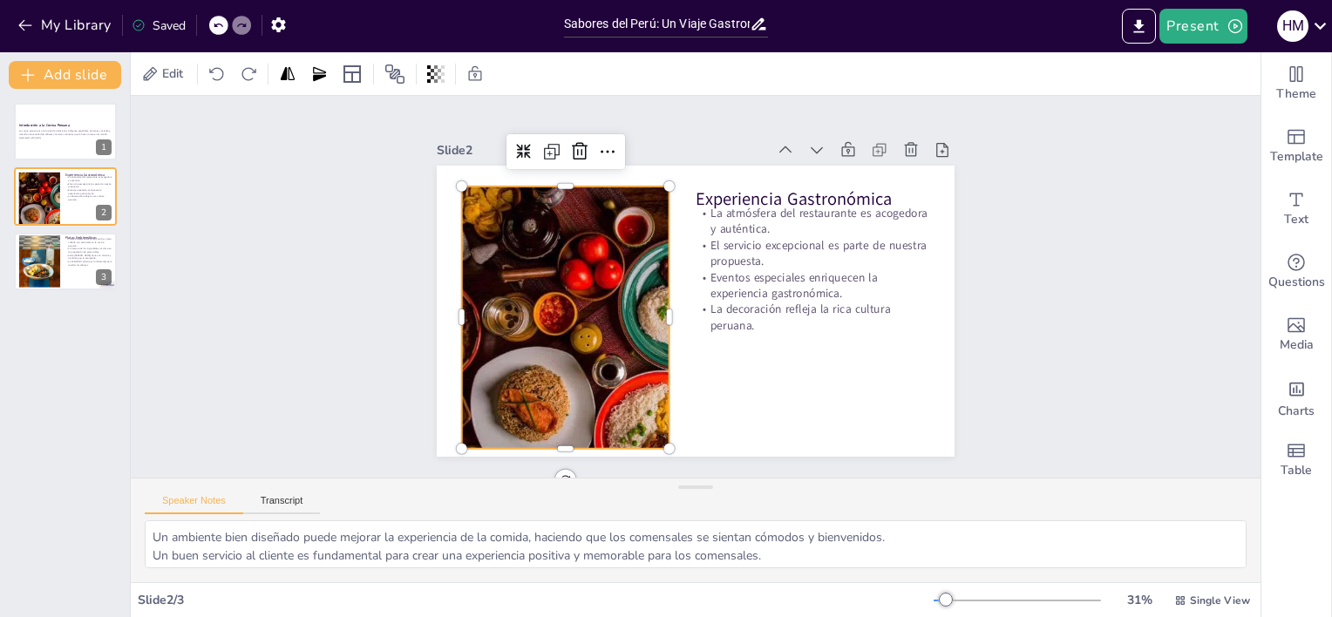
click at [551, 288] on div at bounding box center [816, 229] width 597 height 371
